Goal: Check status: Check status

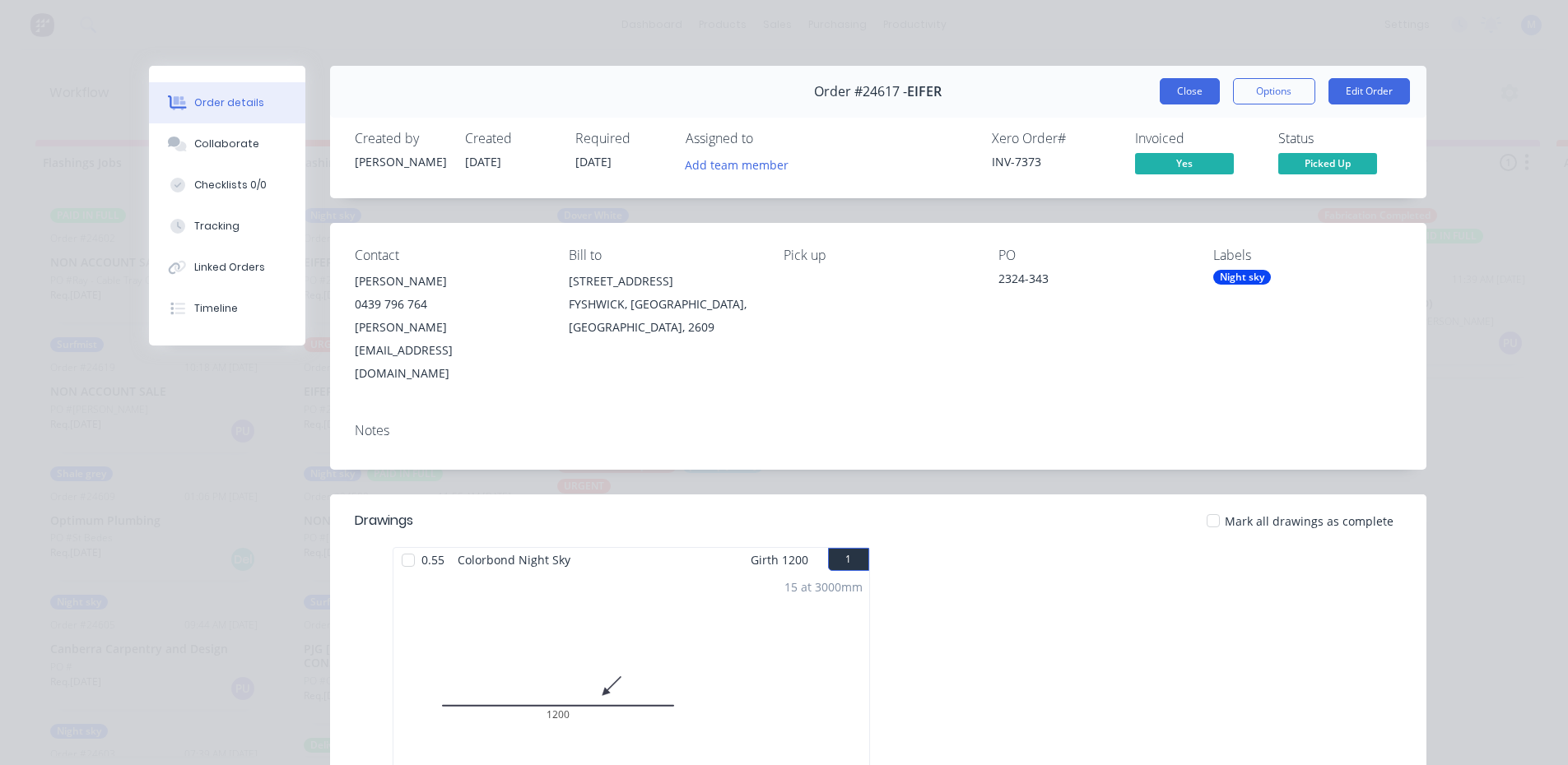
click at [1184, 95] on button "Close" at bounding box center [1189, 91] width 60 height 26
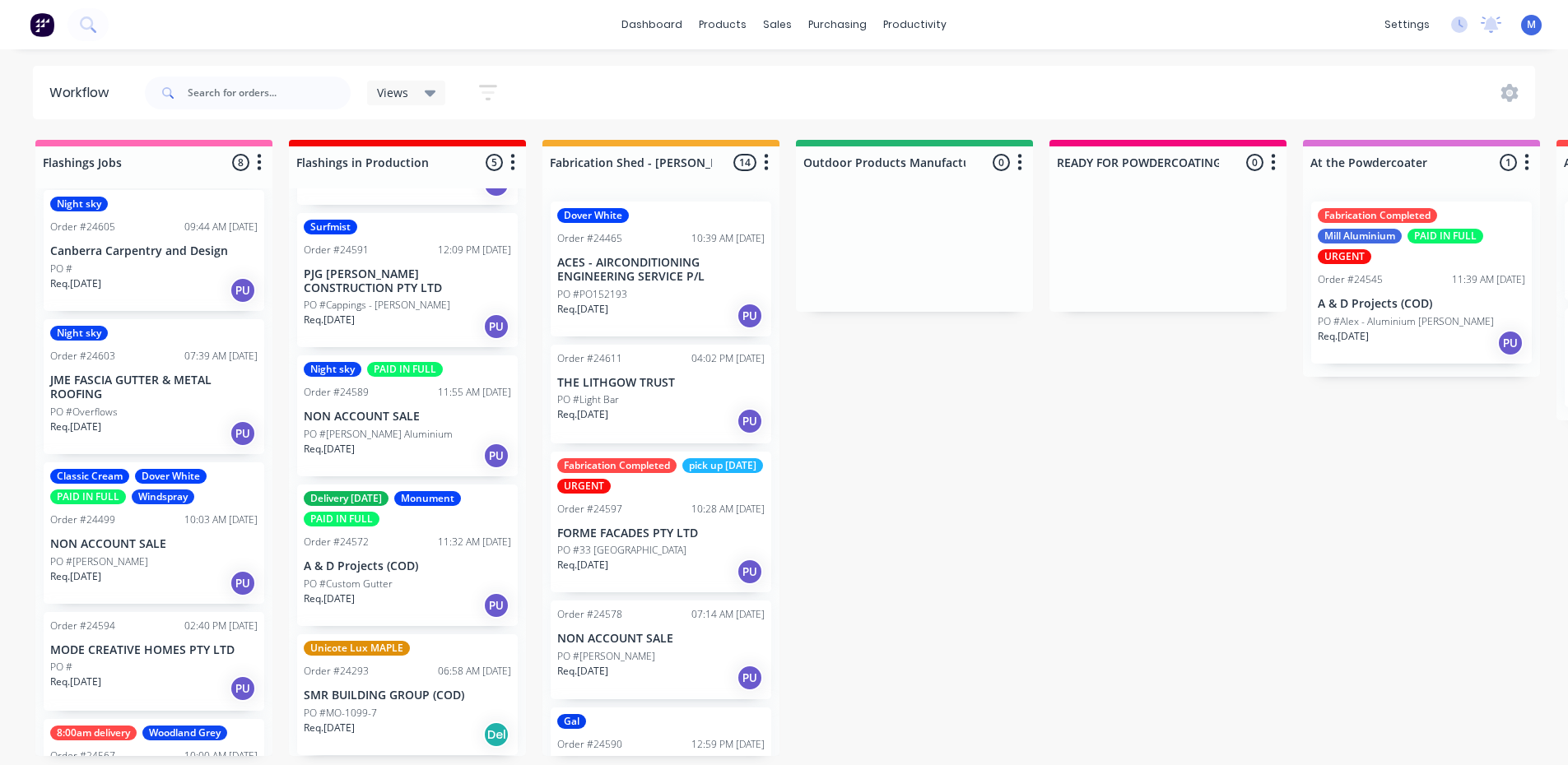
scroll to position [483, 0]
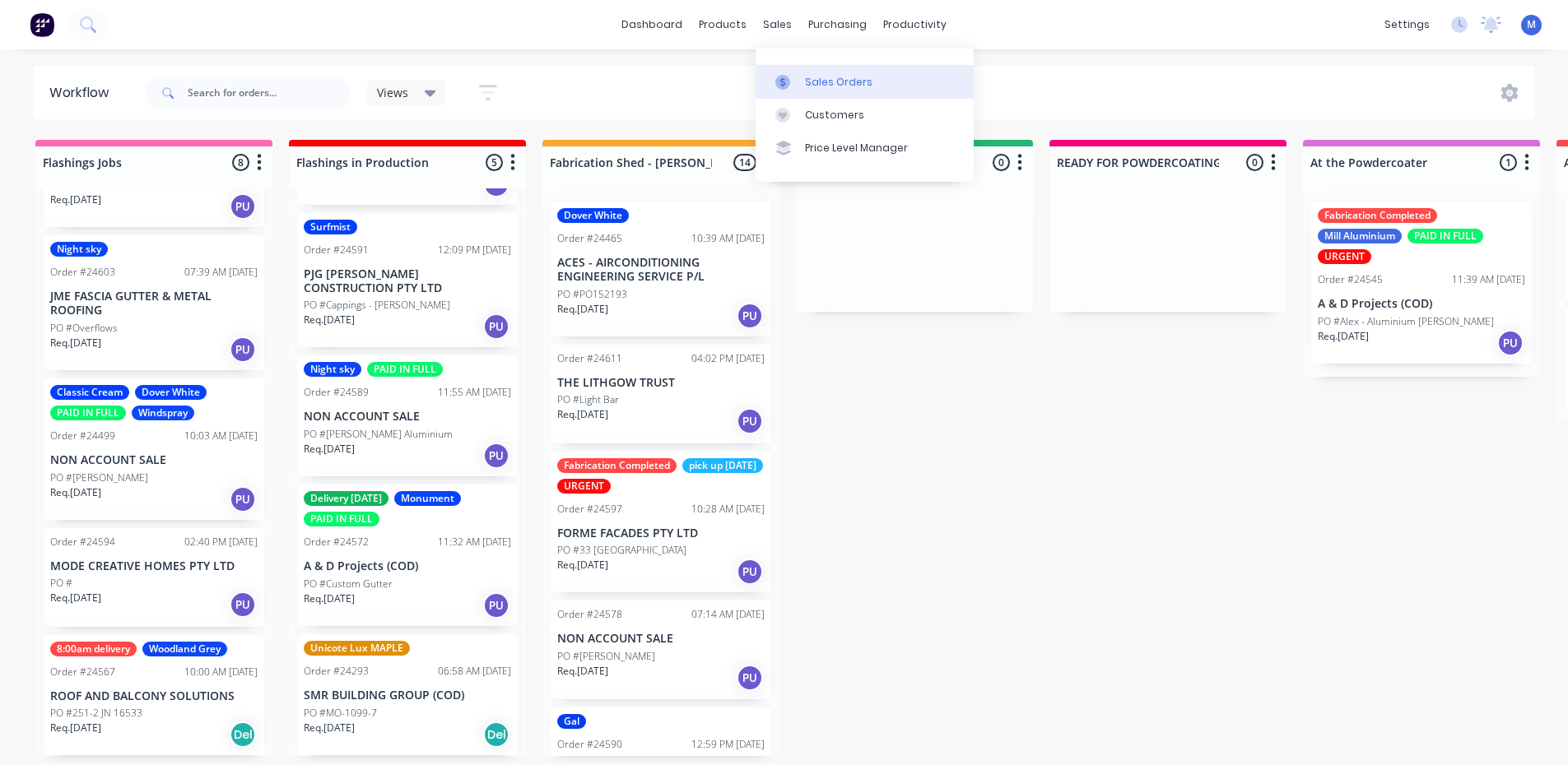
click at [831, 87] on link "Sales Orders" at bounding box center [864, 81] width 218 height 32
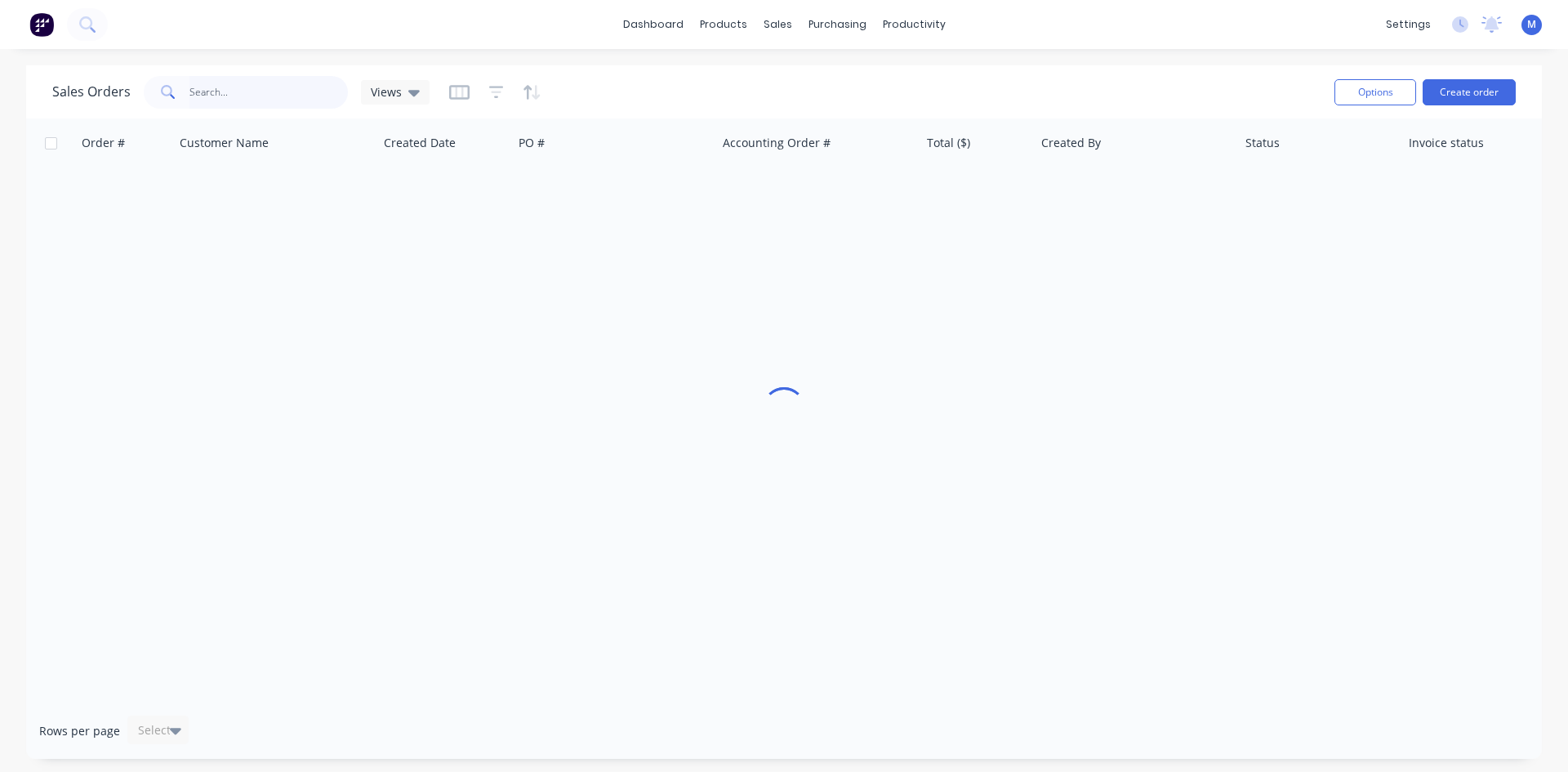
click at [270, 95] on input "text" at bounding box center [269, 91] width 159 height 32
click at [211, 89] on input "0412540" at bounding box center [269, 91] width 159 height 32
click at [240, 94] on input "0412 540" at bounding box center [269, 91] width 159 height 32
type input "0412 540 374"
drag, startPoint x: 259, startPoint y: 90, endPoint x: 122, endPoint y: 92, distance: 137.0
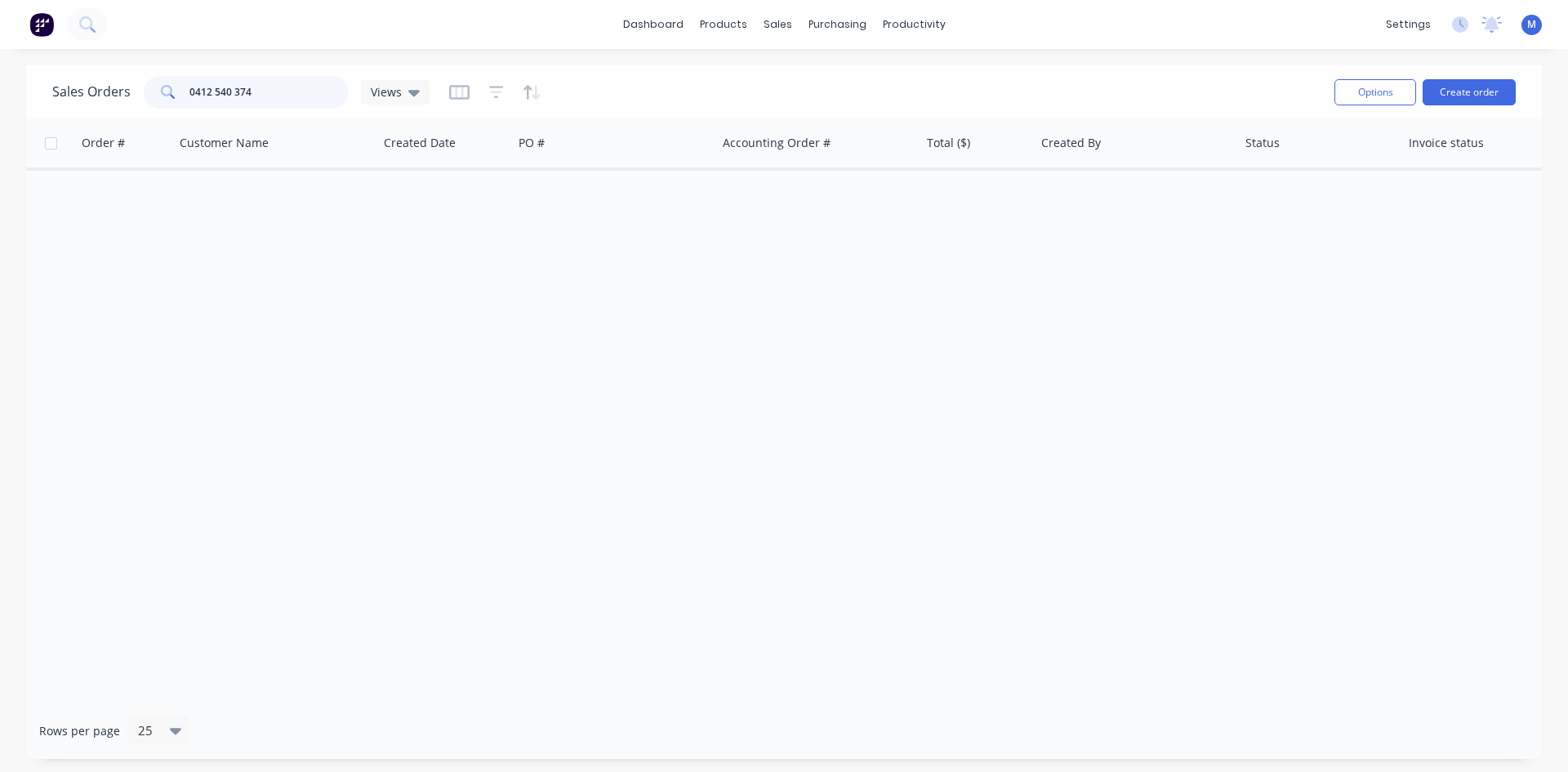
click at [122, 92] on div "Sales Orders 0412 540 374 Views" at bounding box center [241, 91] width 378 height 32
